Goal: Information Seeking & Learning: Find specific fact

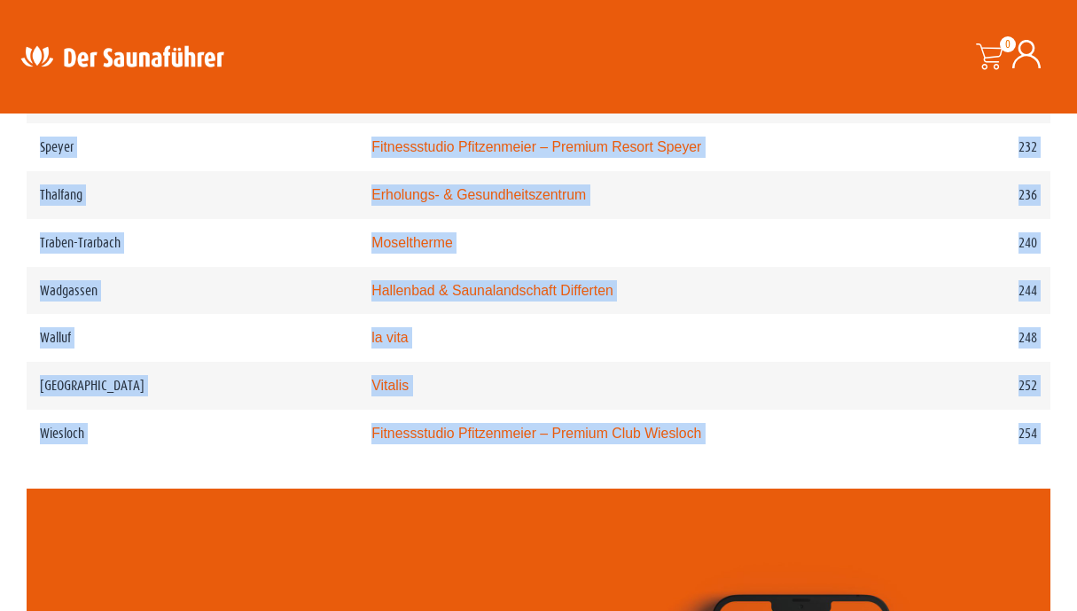
scroll to position [3782, 0]
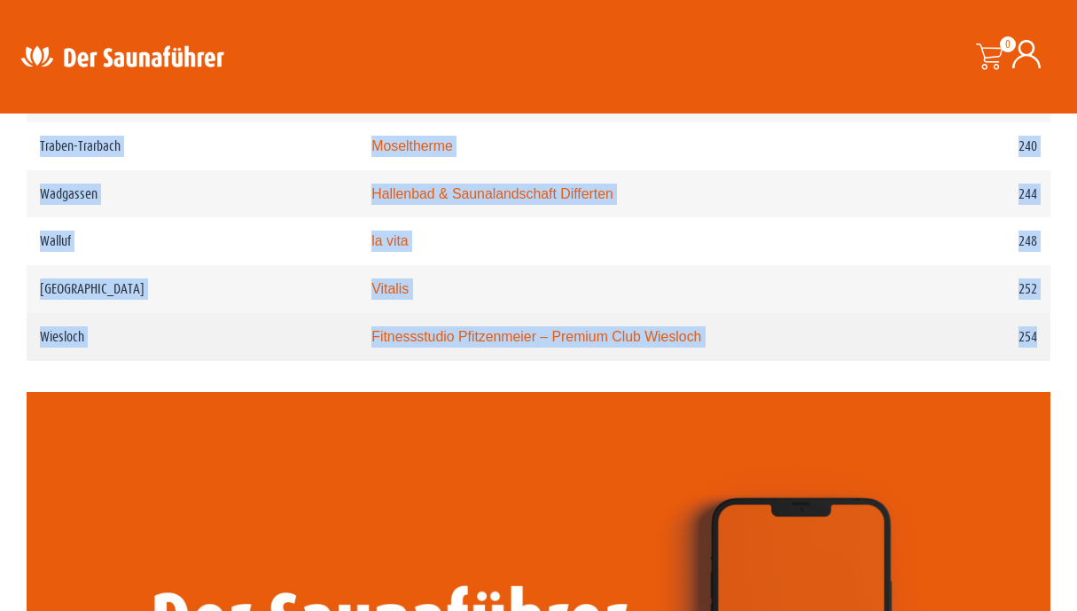
copy tbody "Loremipsu dolor sita Consectet 00 Adi Elitsedd Eiusmodtemp Incidi 35 Utl Etdolo…"
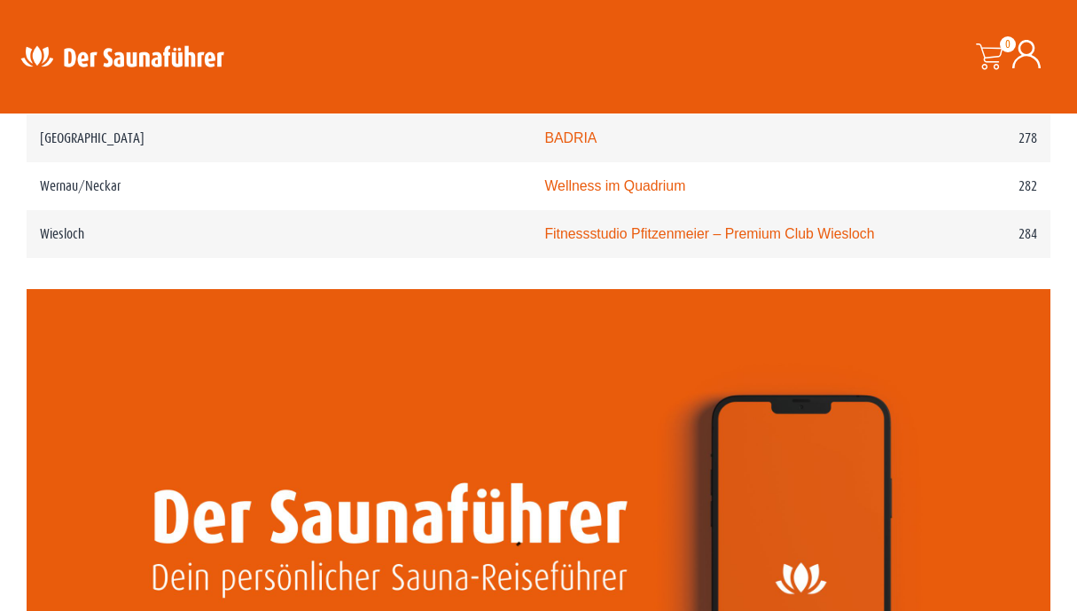
scroll to position [4222, 0]
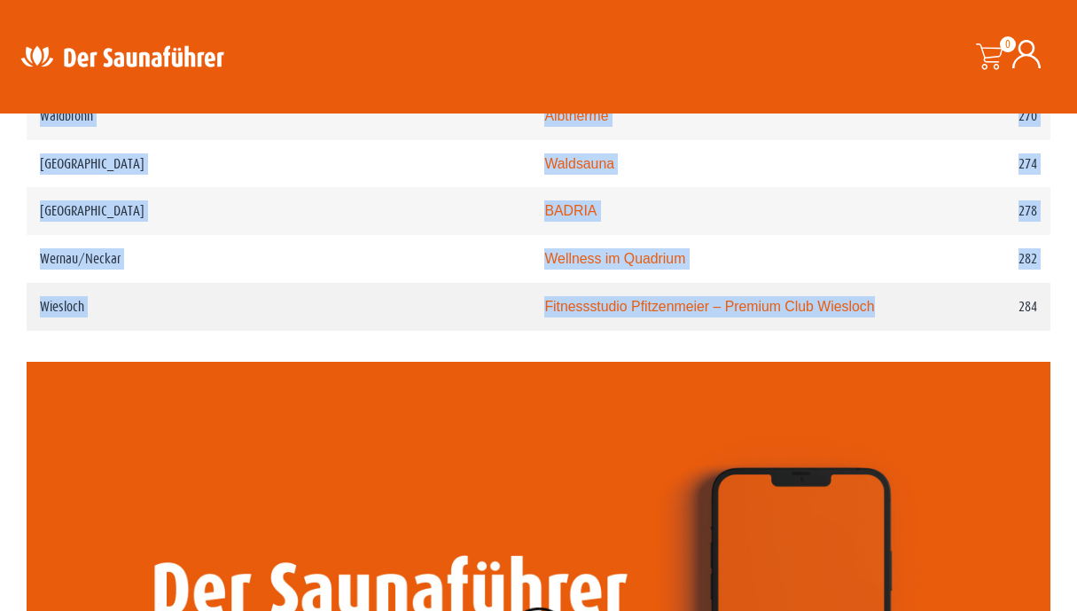
drag, startPoint x: 41, startPoint y: 287, endPoint x: 782, endPoint y: 281, distance: 741.3
drag, startPoint x: 782, startPoint y: 281, endPoint x: 702, endPoint y: 281, distance: 79.8
copy tbody "Aalen Limes-Thermen Aalen 28 Bad Buchau Adelindis Therme 32 Bad Endorf Chiemgau…"
